Goal: Task Accomplishment & Management: Use online tool/utility

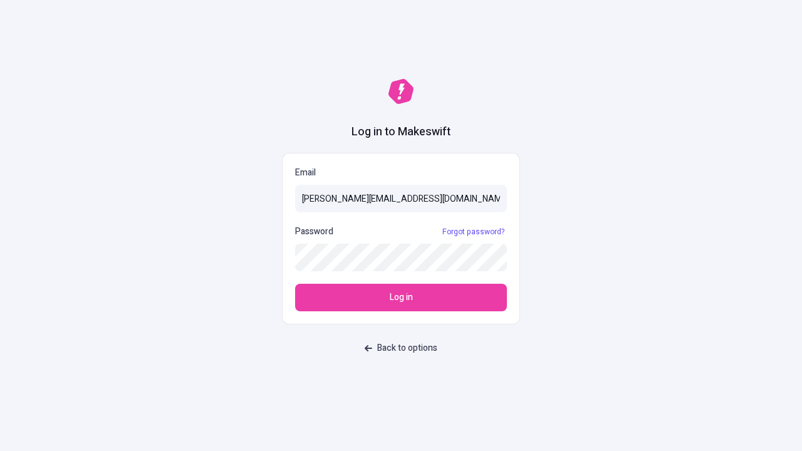
type input "[PERSON_NAME][EMAIL_ADDRESS][DOMAIN_NAME]"
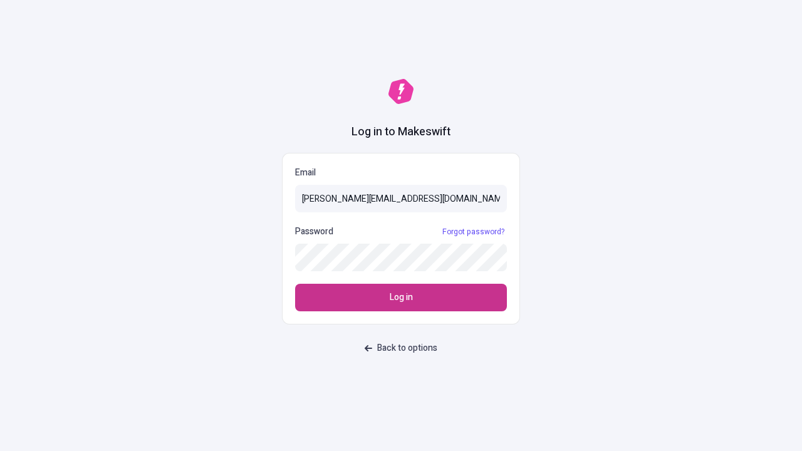
click at [401, 297] on span "Log in" at bounding box center [401, 298] width 23 height 14
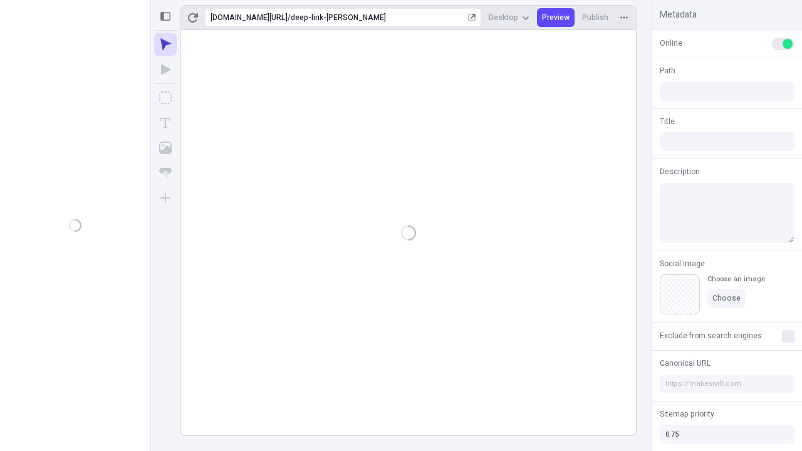
type input "/deep-link-[PERSON_NAME]"
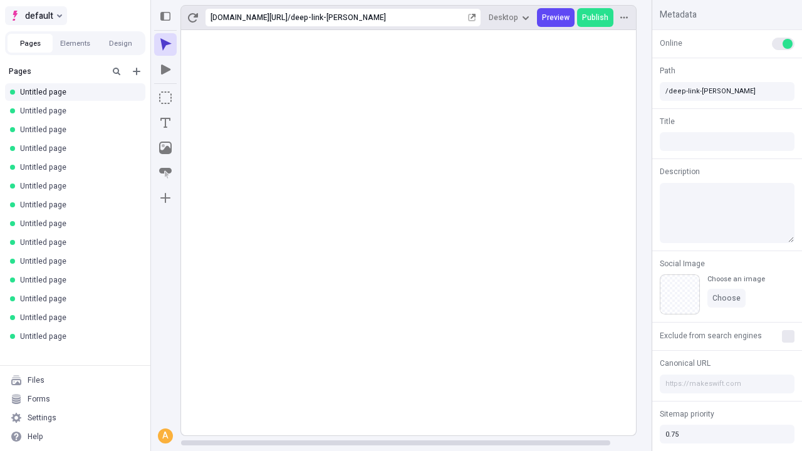
click at [35, 16] on span "default" at bounding box center [39, 15] width 28 height 15
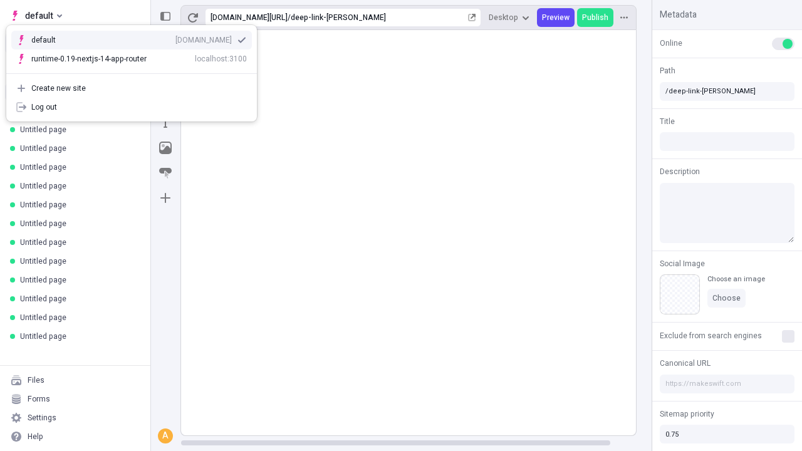
click at [175, 38] on div "[DOMAIN_NAME]" at bounding box center [203, 40] width 56 height 10
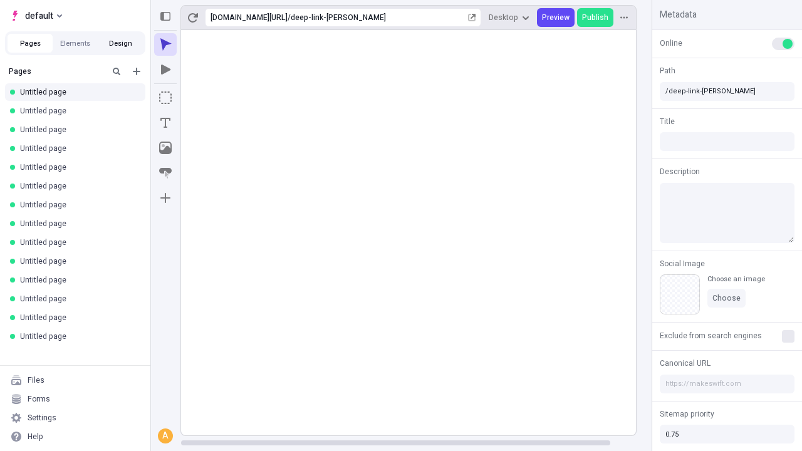
click at [120, 43] on button "Design" at bounding box center [120, 43] width 45 height 19
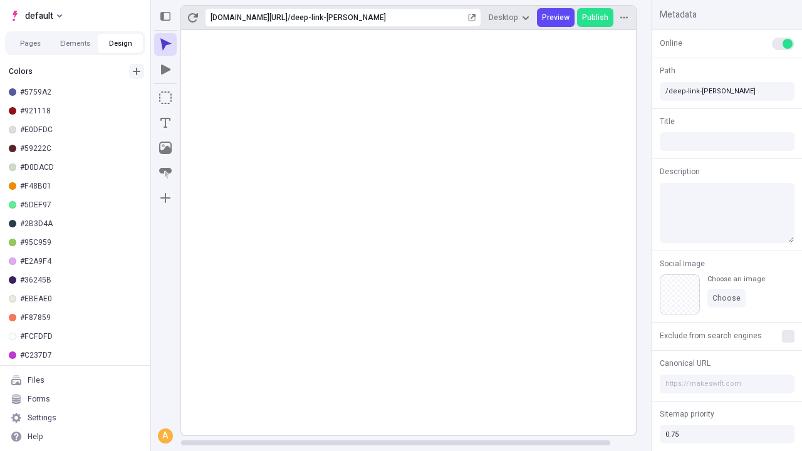
click at [137, 71] on icon "button" at bounding box center [137, 72] width 8 height 8
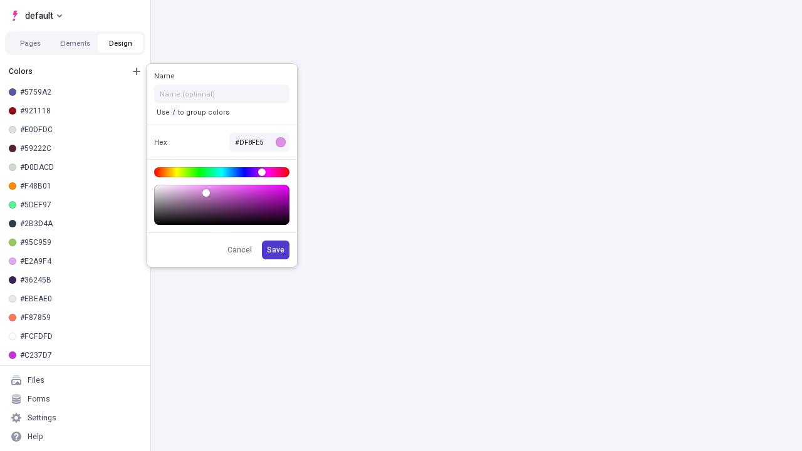
click at [276, 250] on span "Save" at bounding box center [276, 250] width 18 height 10
